Goal: Task Accomplishment & Management: Use online tool/utility

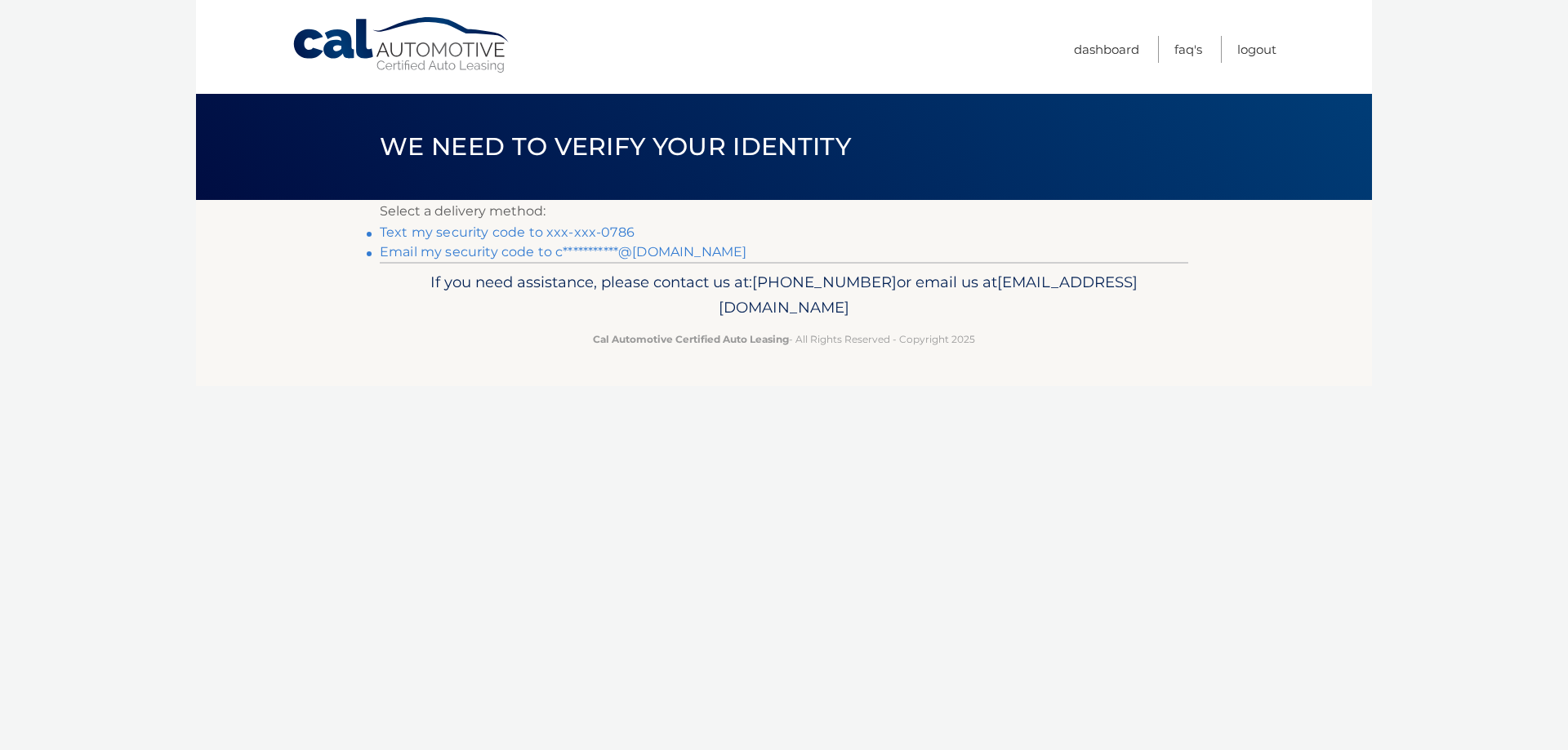
click at [489, 231] on link "Text my security code to xxx-xxx-0786" at bounding box center [507, 232] width 255 height 15
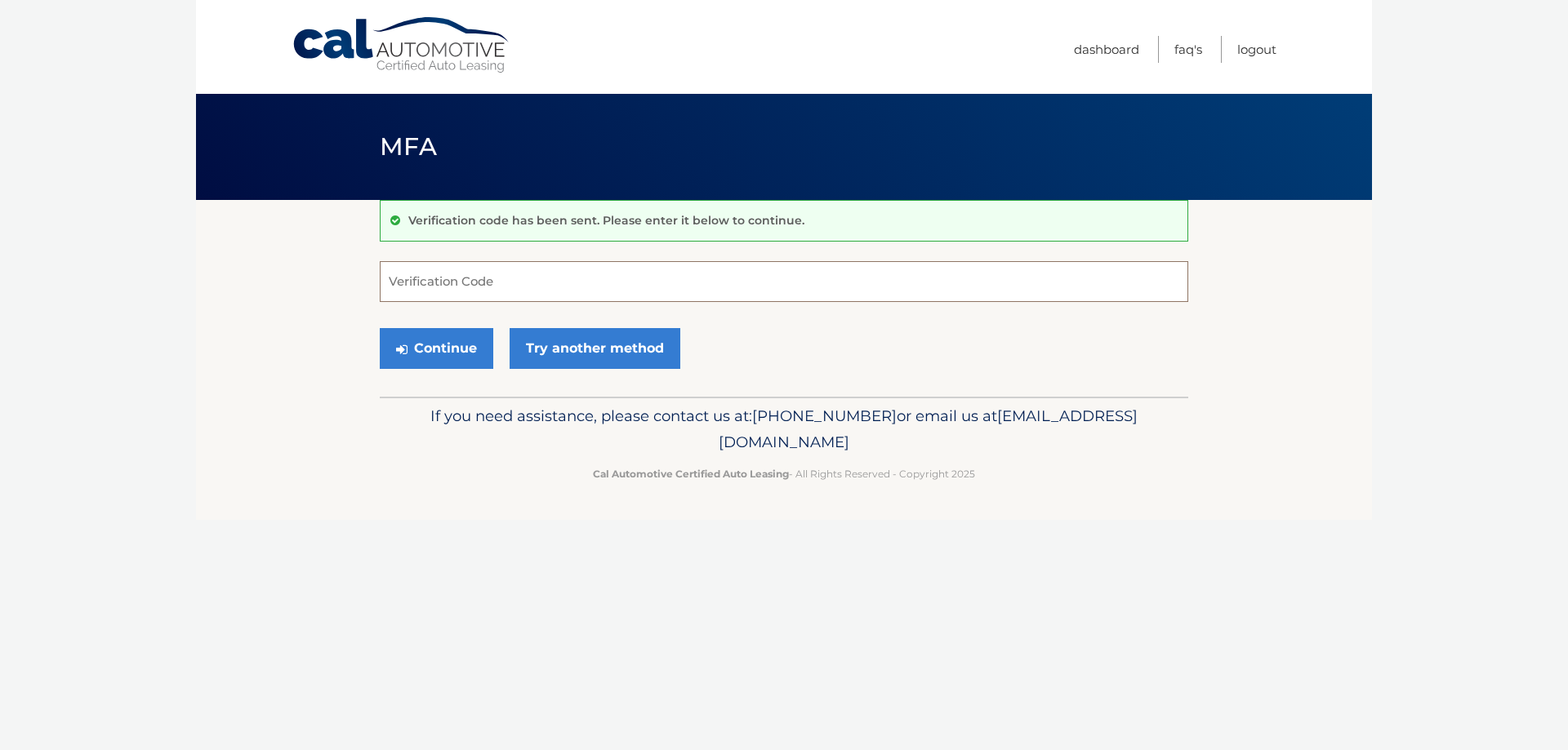
click at [560, 281] on input "Verification Code" at bounding box center [784, 281] width 809 height 41
type input "837551"
click at [453, 342] on button "Continue" at bounding box center [437, 348] width 114 height 41
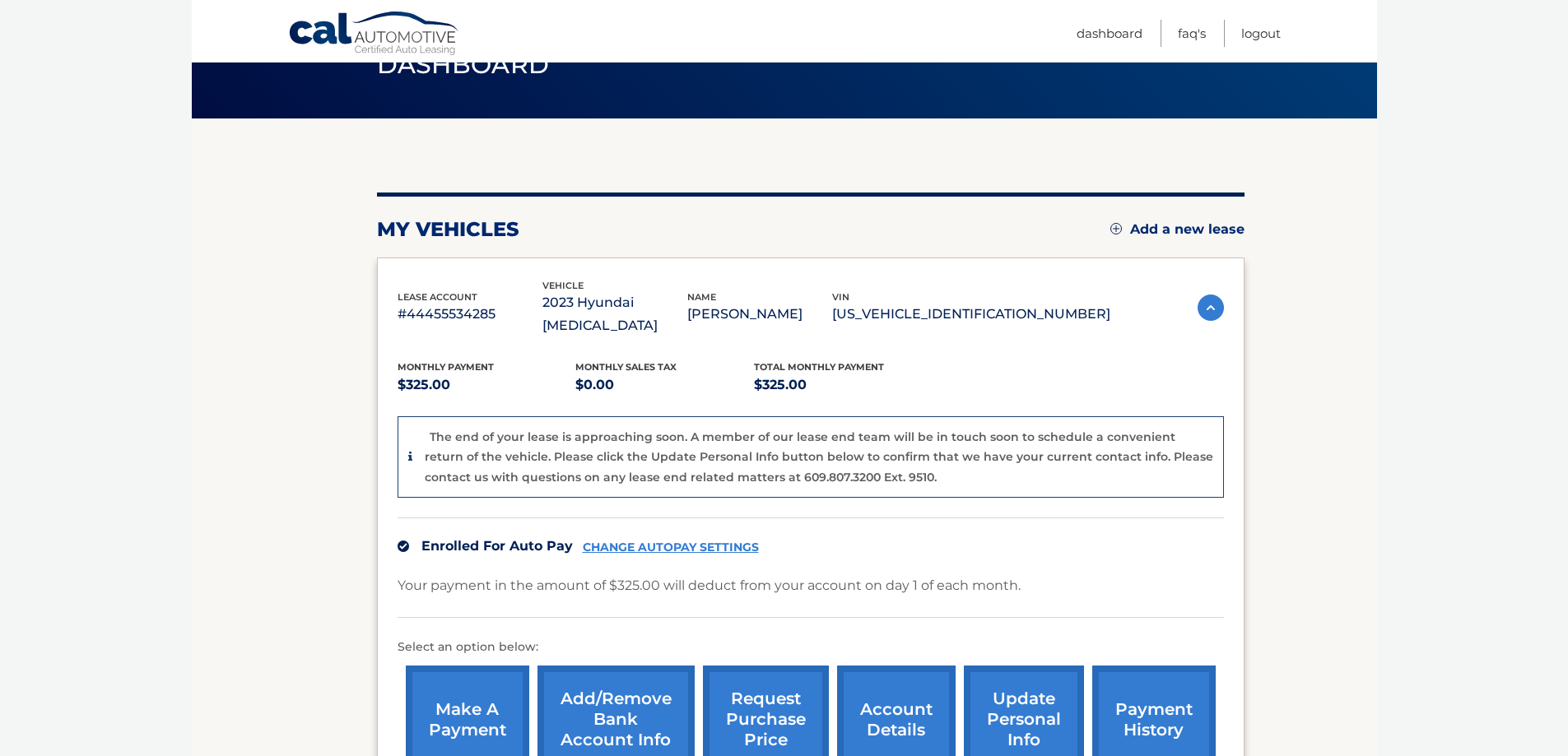
scroll to position [164, 0]
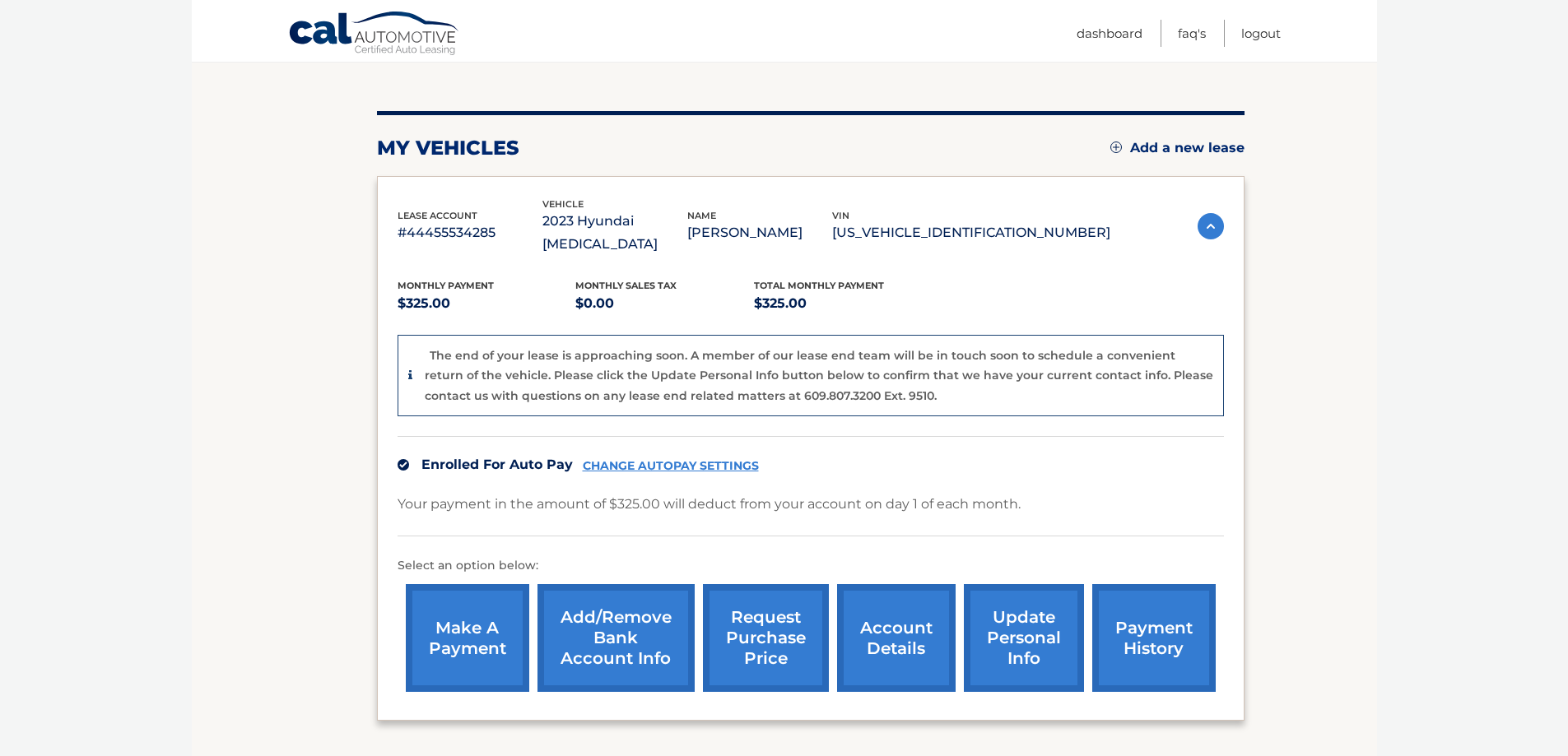
click at [768, 611] on link "request purchase price" at bounding box center [765, 638] width 126 height 108
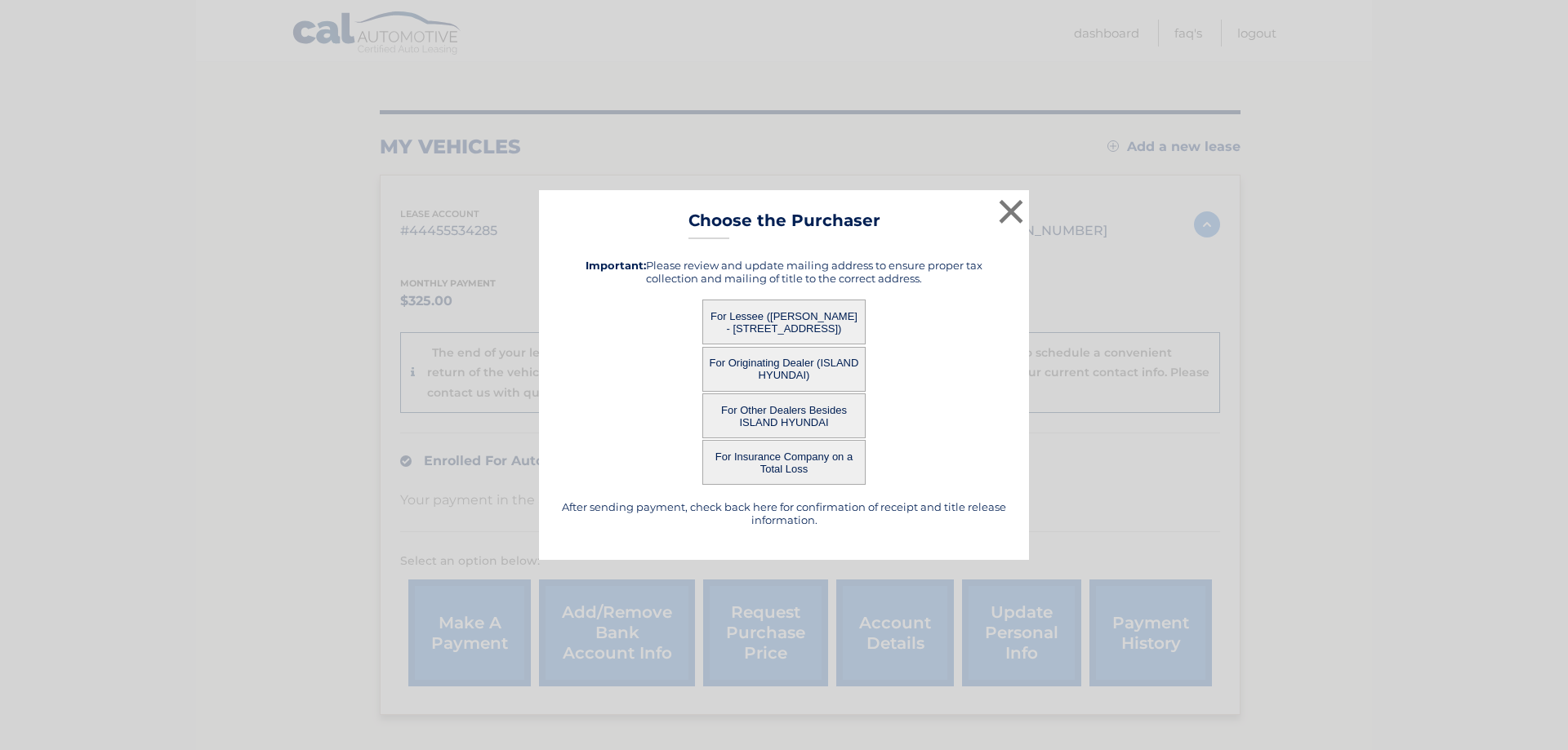
click at [797, 317] on button "For Lessee ([PERSON_NAME] - [STREET_ADDRESS])" at bounding box center [784, 321] width 163 height 45
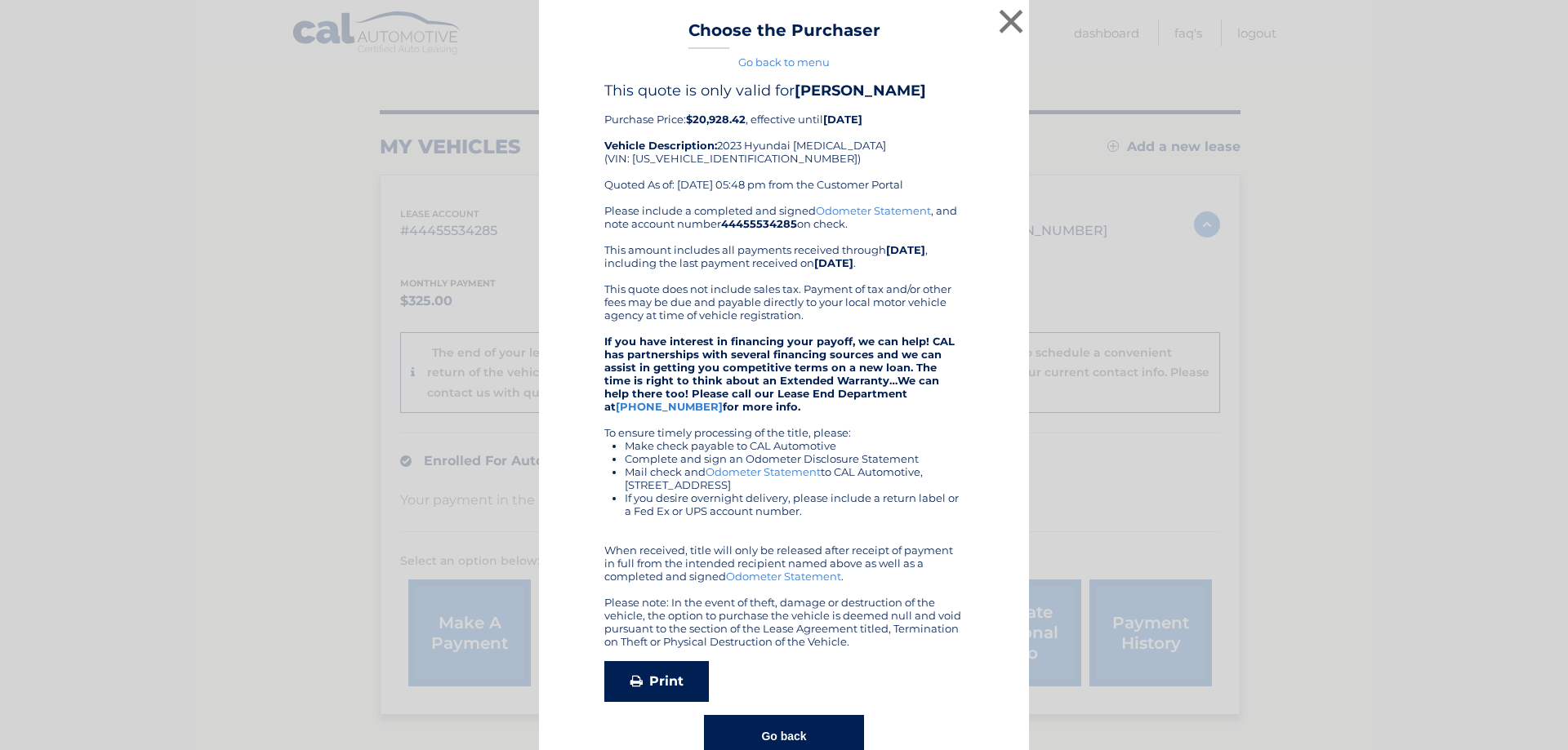
click at [663, 684] on link "Print" at bounding box center [656, 681] width 104 height 41
click at [1005, 23] on button "×" at bounding box center [1010, 21] width 32 height 32
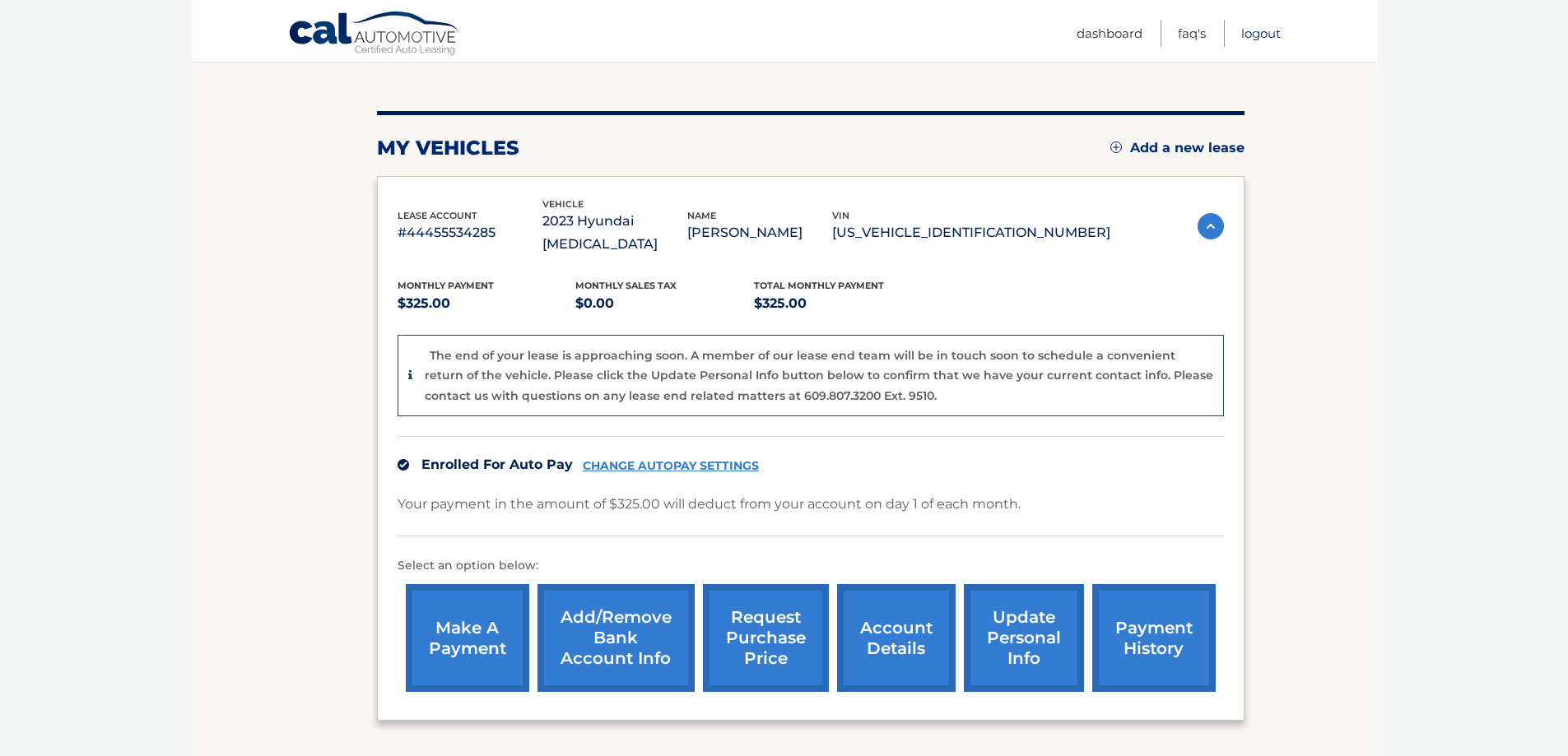
click at [1252, 32] on link "Logout" at bounding box center [1260, 33] width 39 height 27
